Goal: Task Accomplishment & Management: Complete application form

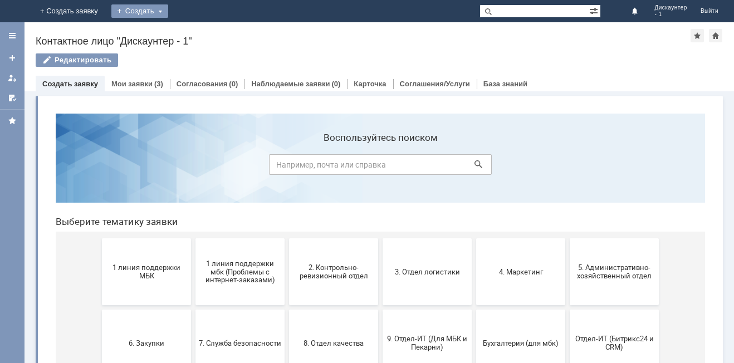
click at [168, 13] on div "Создать" at bounding box center [139, 10] width 57 height 13
click at [198, 35] on link "Заявка" at bounding box center [156, 33] width 85 height 13
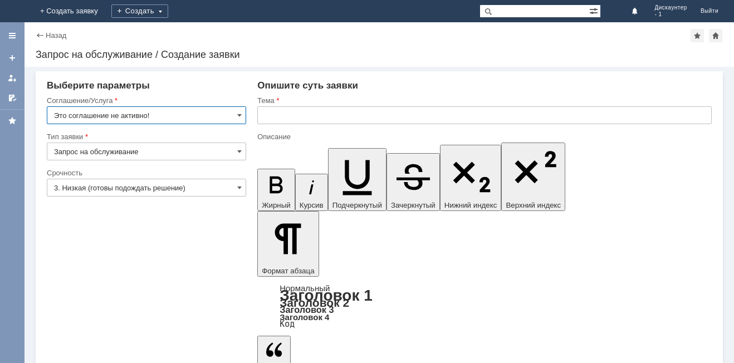
click at [237, 114] on input "Это соглашение не активно!" at bounding box center [146, 115] width 199 height 18
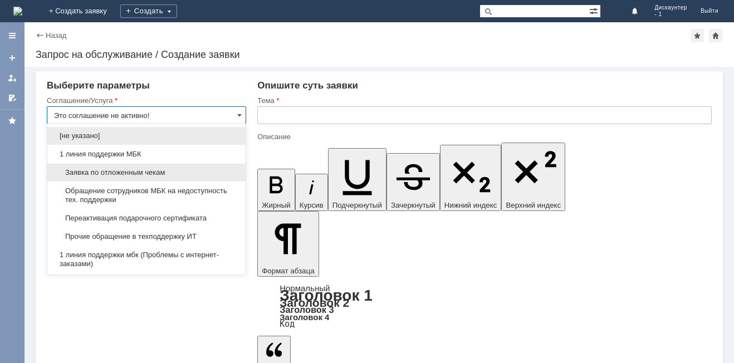
click at [158, 168] on div "Заявка по отложенным чекам" at bounding box center [146, 173] width 198 height 18
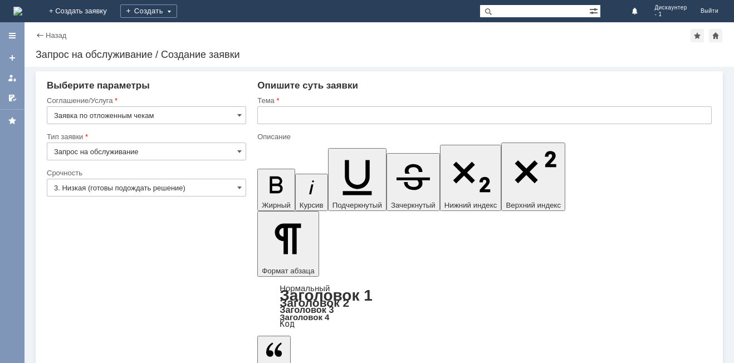
type input "Заявка по отложенным чекам"
click at [238, 185] on span at bounding box center [239, 187] width 4 height 9
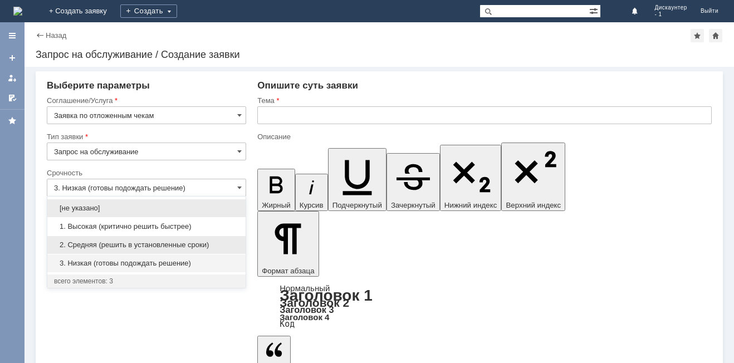
click at [199, 249] on span "2. Средняя (решить в установленные сроки)" at bounding box center [146, 245] width 185 height 9
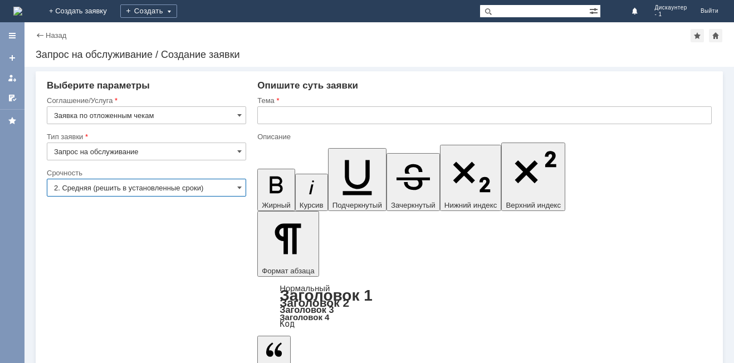
type input "2. Средняя (решить в установленные сроки)"
click at [241, 149] on span at bounding box center [239, 151] width 4 height 9
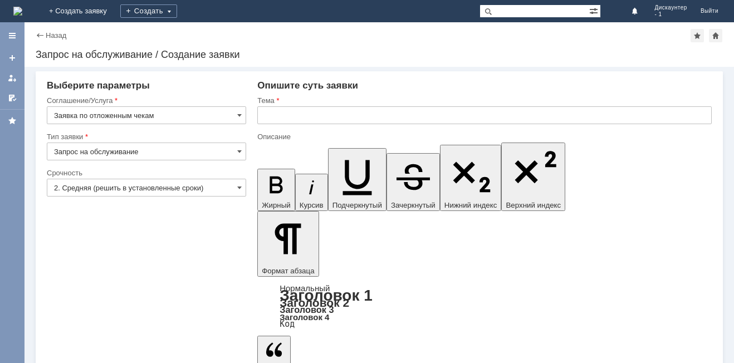
type input "Запрос на обслуживание"
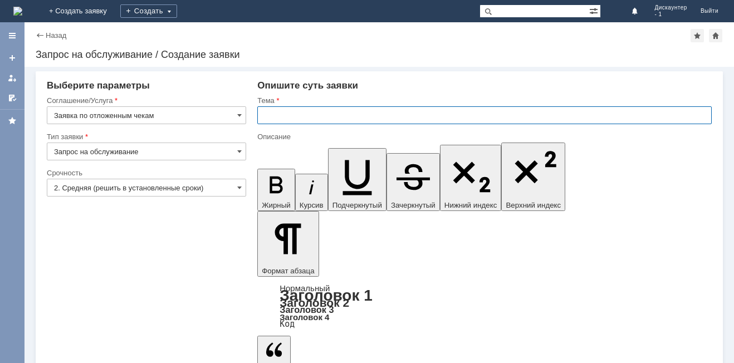
click at [337, 116] on input "text" at bounding box center [484, 115] width 454 height 18
type input "отложенные чеки"
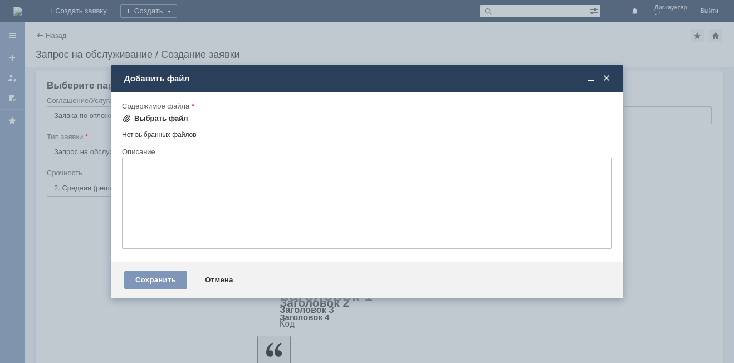
click at [139, 114] on div "Выбрать файл" at bounding box center [161, 118] width 54 height 9
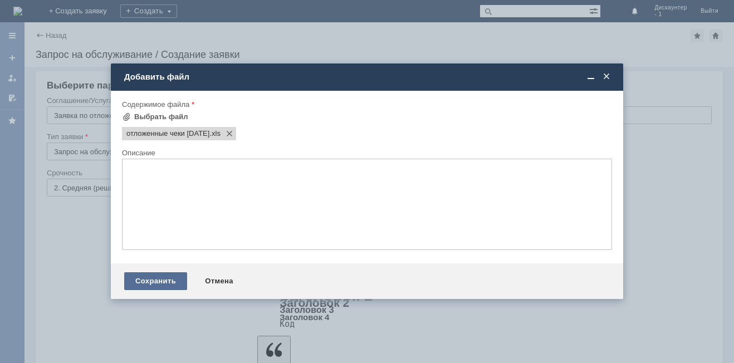
click at [161, 279] on div "Сохранить" at bounding box center [155, 281] width 63 height 18
